Goal: Find specific page/section: Find specific page/section

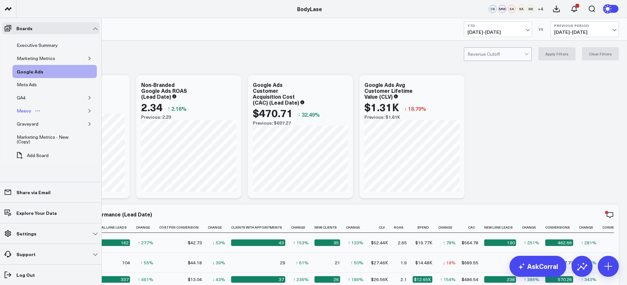
click at [25, 109] on div "Meevo" at bounding box center [24, 111] width 18 height 8
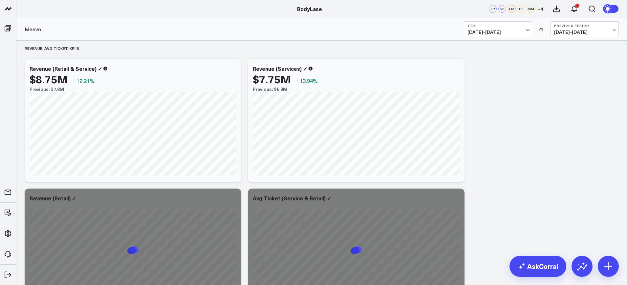
scroll to position [205, 0]
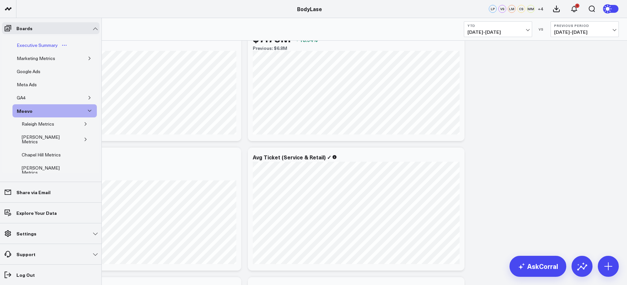
click at [24, 42] on div "Executive Summary" at bounding box center [37, 45] width 44 height 8
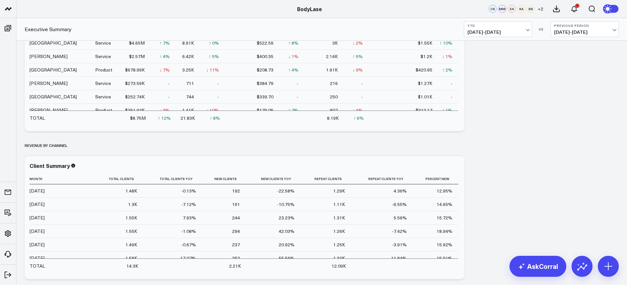
scroll to position [328, 0]
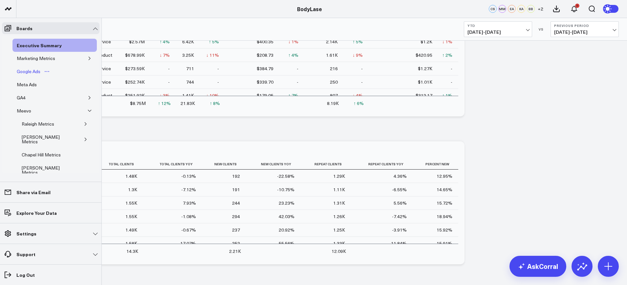
click at [29, 68] on div "Google Ads" at bounding box center [28, 72] width 27 height 8
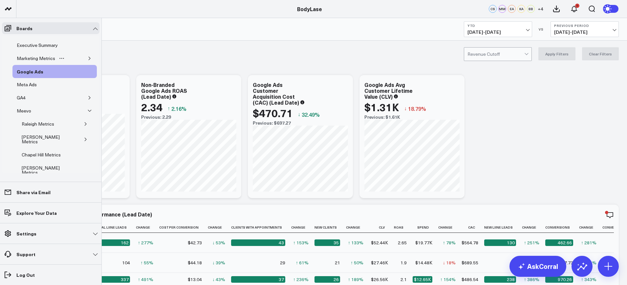
click at [88, 58] on icon "button" at bounding box center [90, 58] width 4 height 4
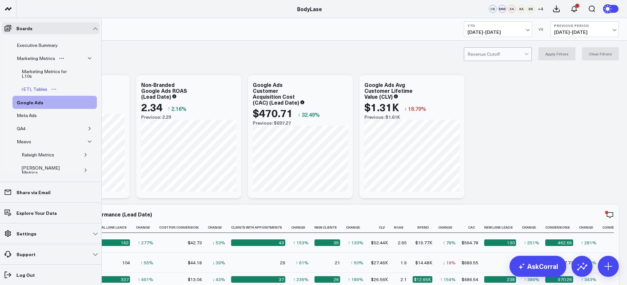
click at [27, 89] on div "rETL Tables" at bounding box center [34, 89] width 29 height 8
